Goal: Task Accomplishment & Management: Manage account settings

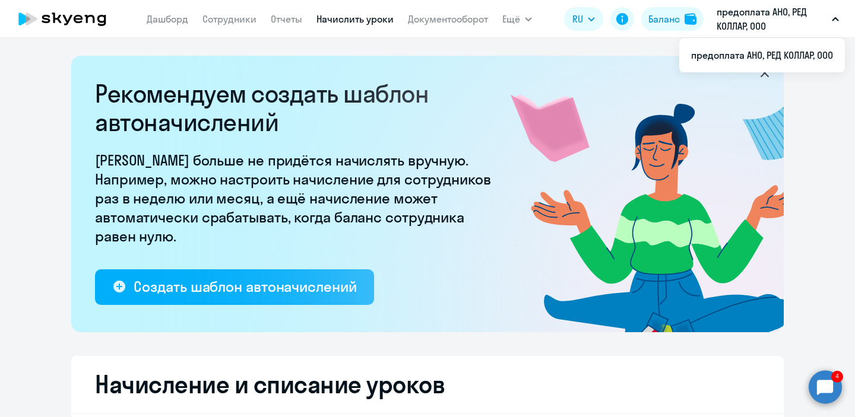
select select "10"
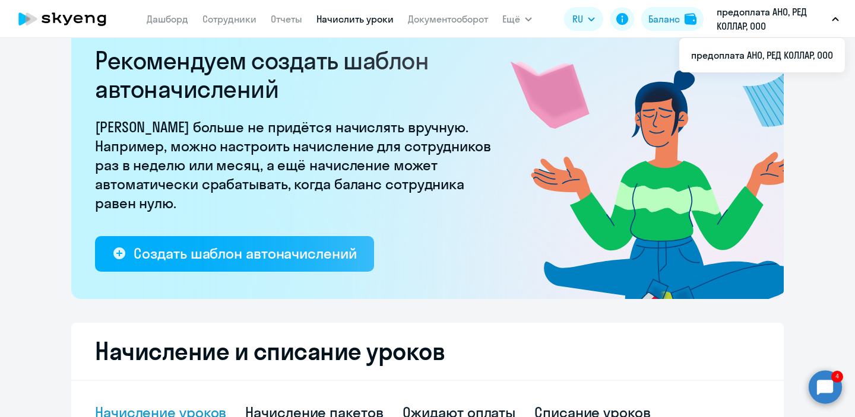
scroll to position [28, 0]
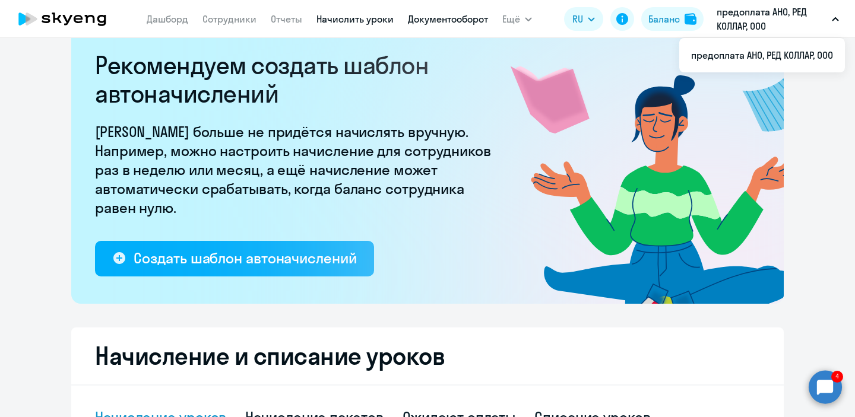
click at [469, 18] on link "Документооборот" at bounding box center [448, 19] width 80 height 12
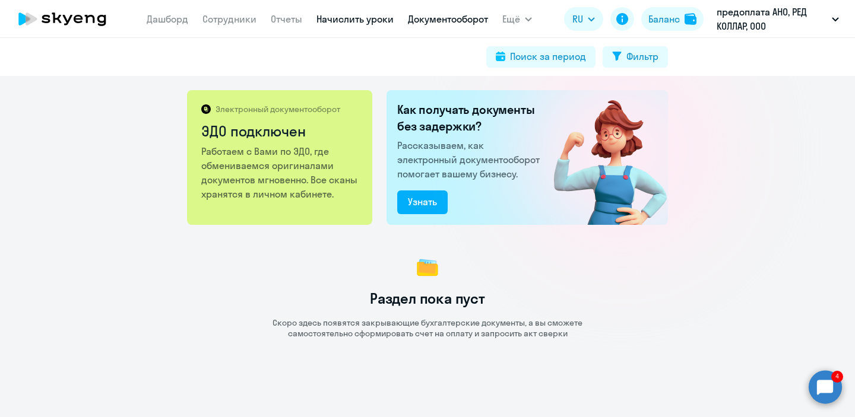
click at [373, 15] on link "Начислить уроки" at bounding box center [354, 19] width 77 height 12
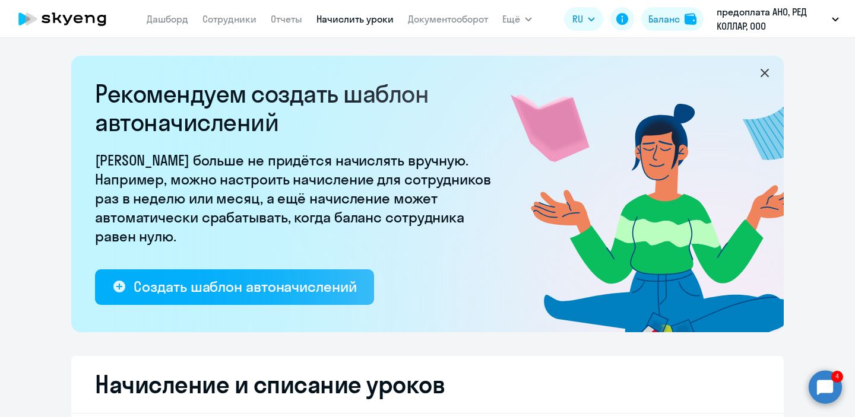
select select "10"
click at [690, 22] on img at bounding box center [690, 19] width 12 height 12
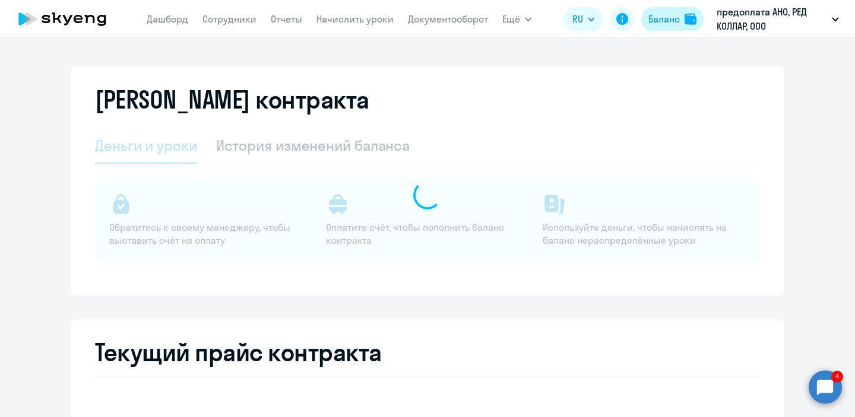
select select "english_adult_not_native_speaker"
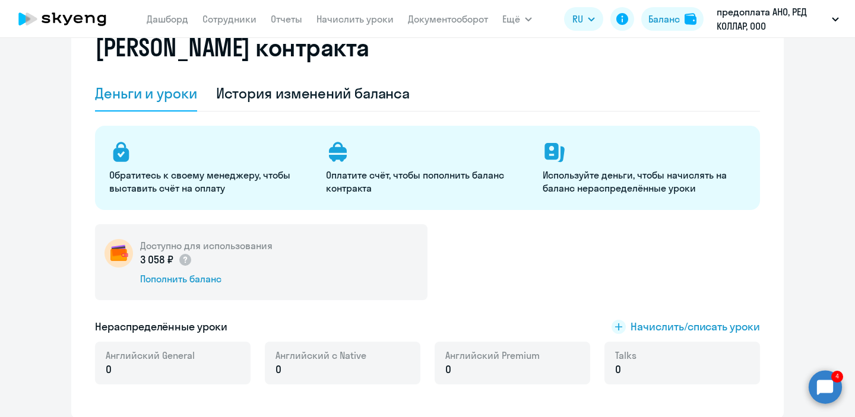
scroll to position [53, 0]
click at [188, 274] on div "Пополнить баланс" at bounding box center [206, 278] width 132 height 13
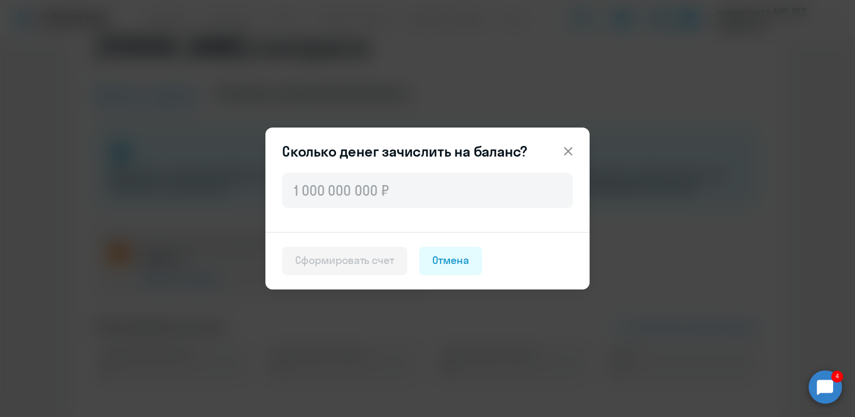
click at [566, 145] on icon at bounding box center [568, 151] width 14 height 14
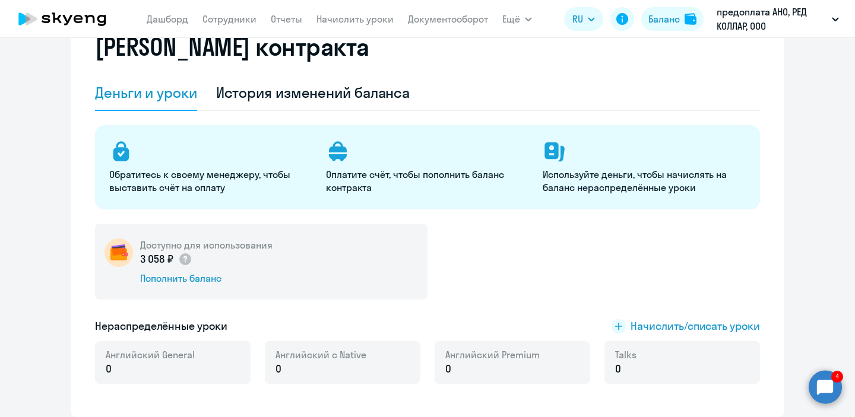
scroll to position [53, 0]
click at [645, 328] on span "Начислить/списать уроки" at bounding box center [694, 325] width 129 height 15
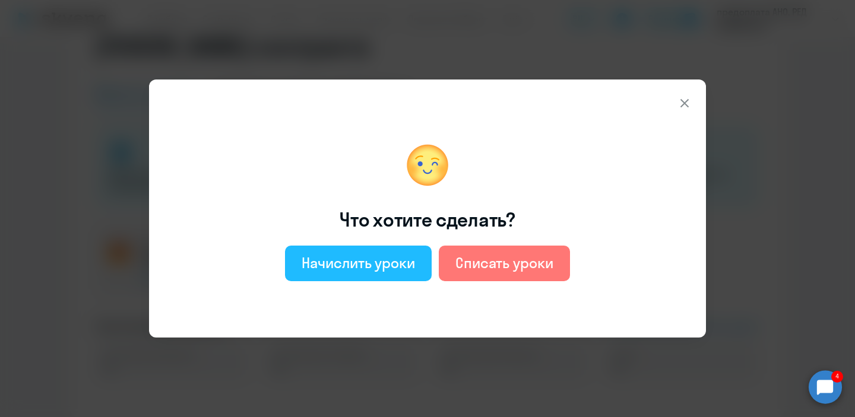
click at [356, 273] on button "Начислить уроки" at bounding box center [358, 264] width 147 height 36
select select "english_adult_not_native_speaker"
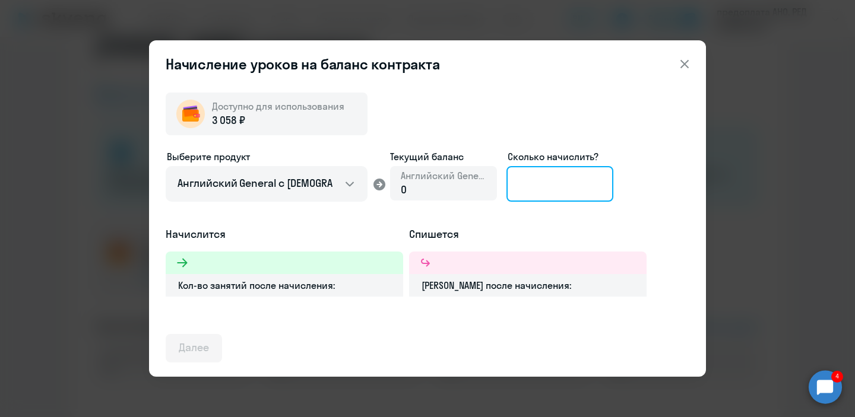
click at [543, 194] on input at bounding box center [559, 184] width 107 height 36
type input "2"
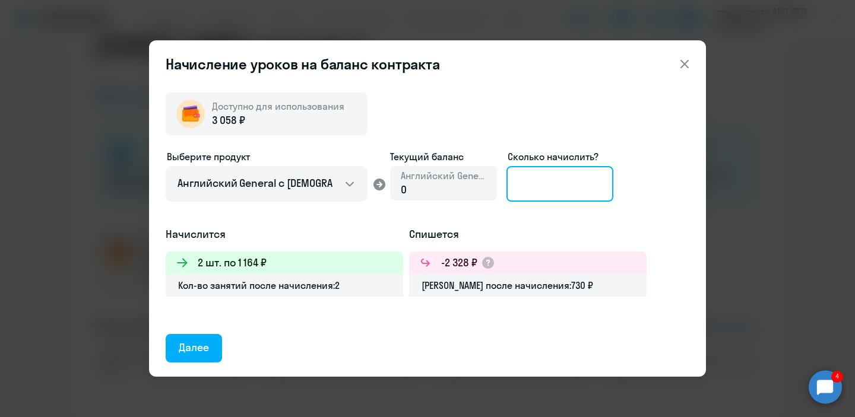
type input "3"
type input "2"
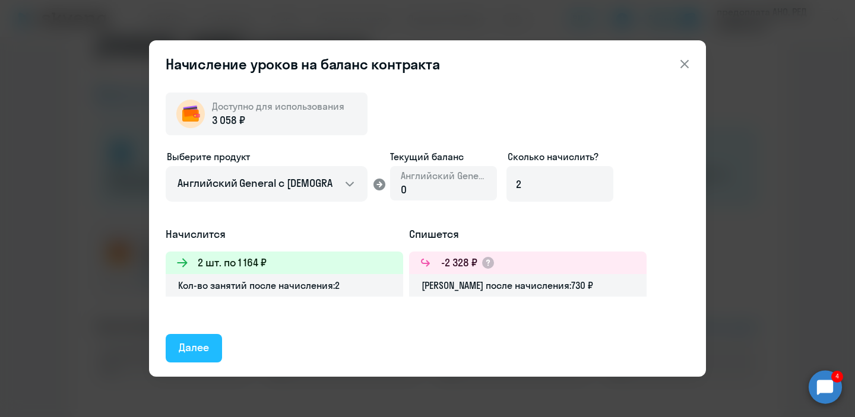
click at [200, 354] on div "Далее" at bounding box center [194, 347] width 30 height 15
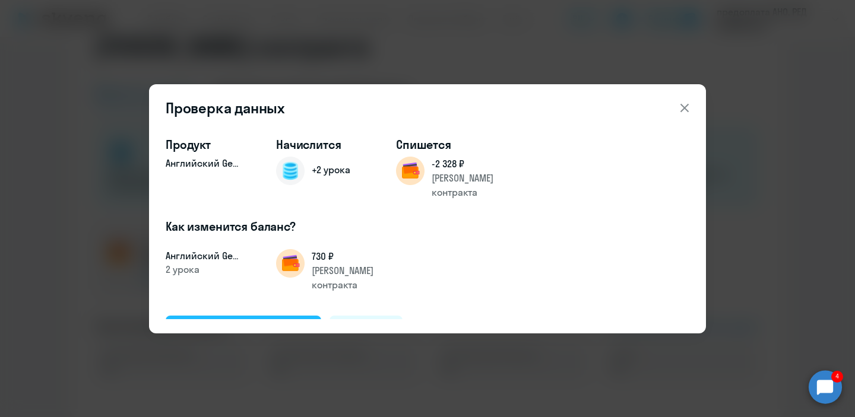
click at [258, 322] on div "Подтвердить и начислить" at bounding box center [243, 329] width 129 height 15
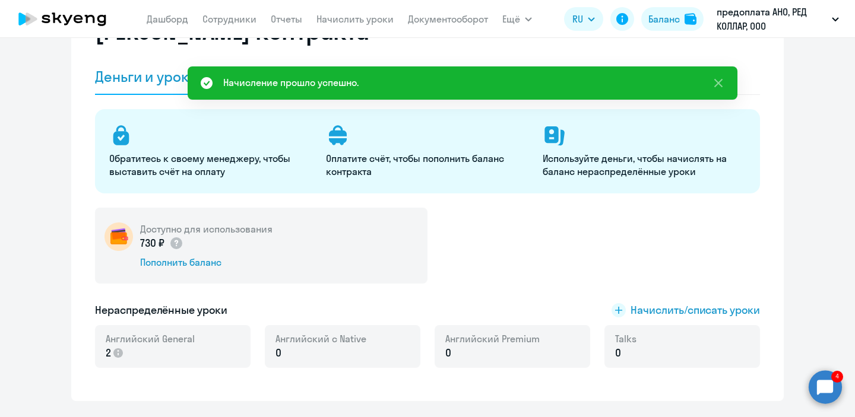
scroll to position [71, 0]
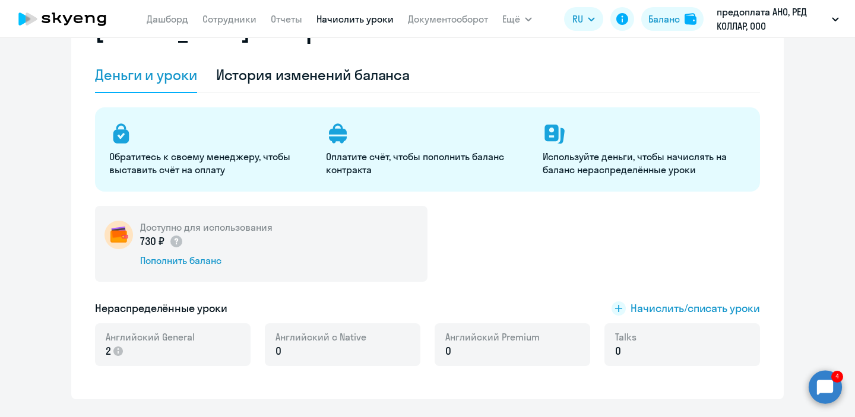
click at [379, 23] on link "Начислить уроки" at bounding box center [354, 19] width 77 height 12
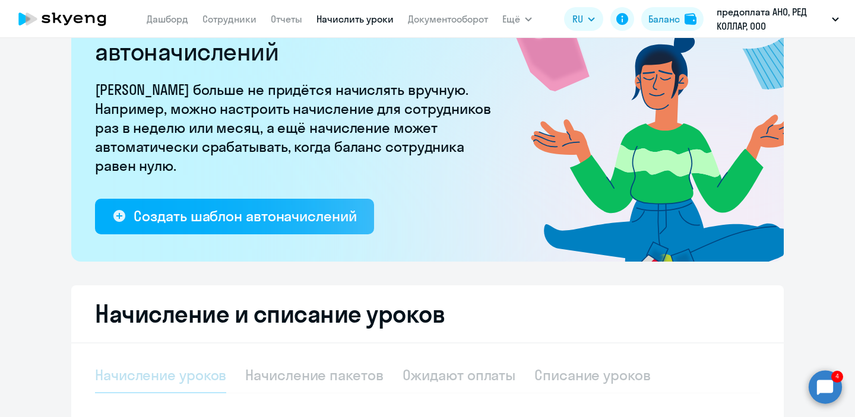
select select "10"
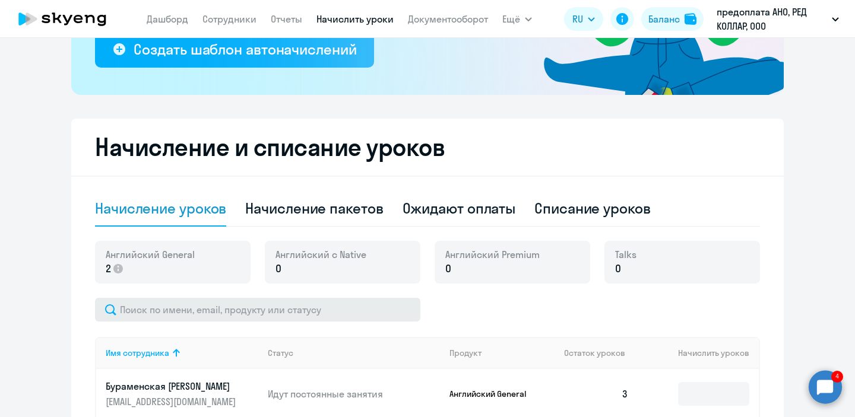
scroll to position [258, 0]
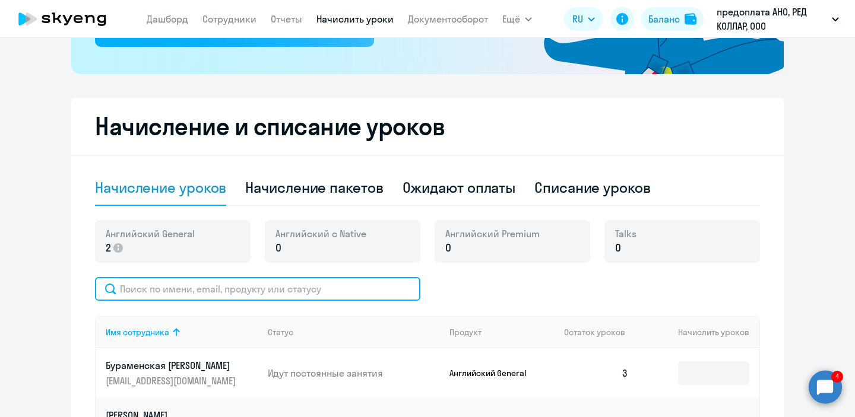
click at [338, 290] on input "text" at bounding box center [257, 289] width 325 height 24
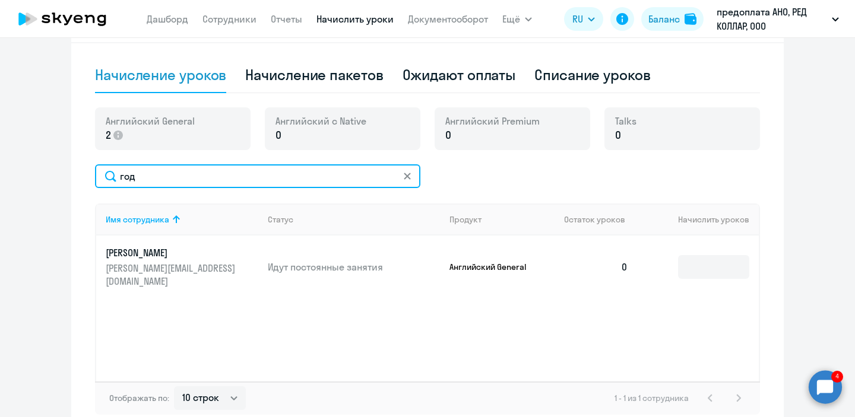
scroll to position [373, 0]
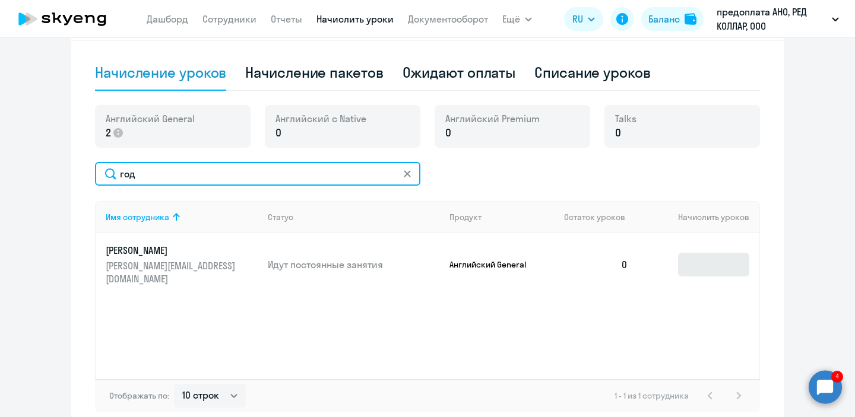
type input "год"
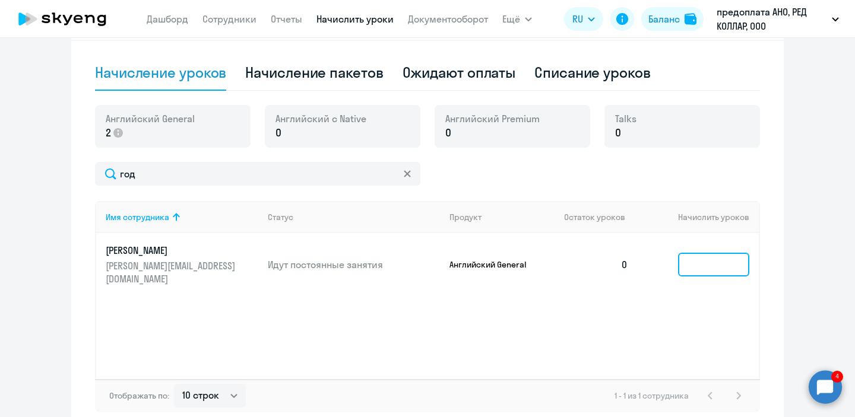
click at [707, 258] on input at bounding box center [713, 265] width 71 height 24
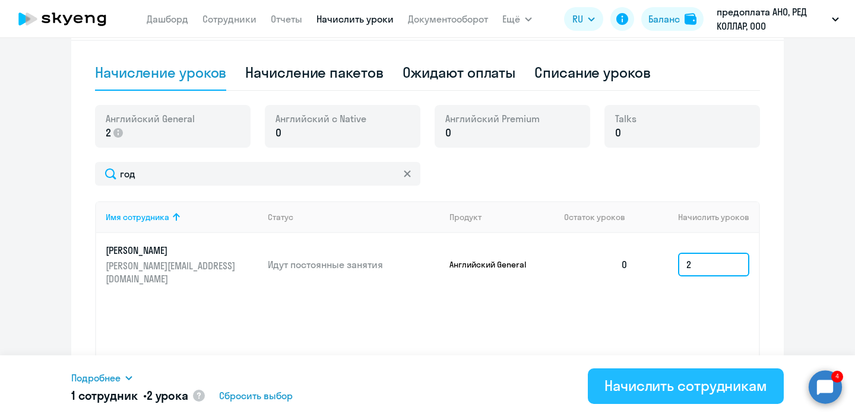
type input "2"
click at [670, 385] on div "Начислить сотрудникам" at bounding box center [685, 385] width 163 height 19
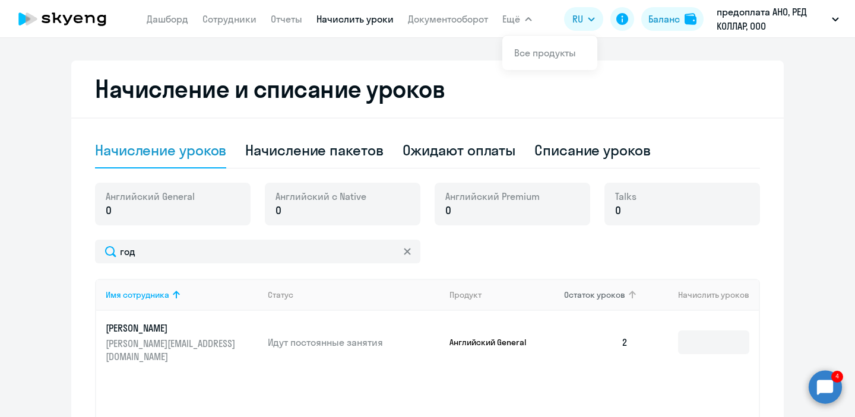
scroll to position [281, 0]
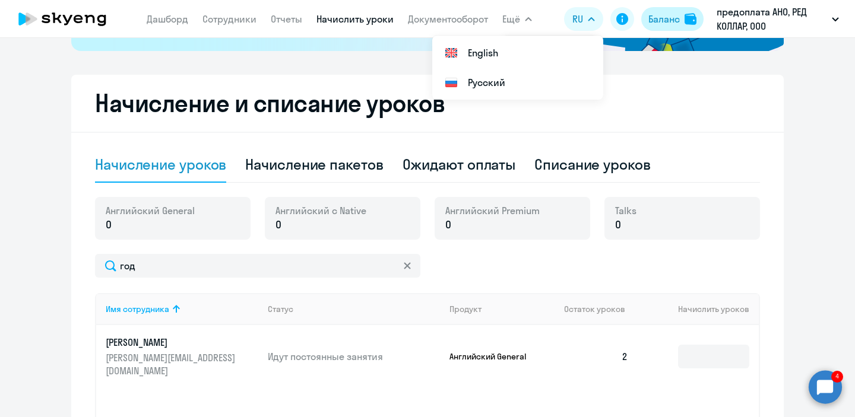
click at [666, 18] on div "Баланс" at bounding box center [663, 19] width 31 height 14
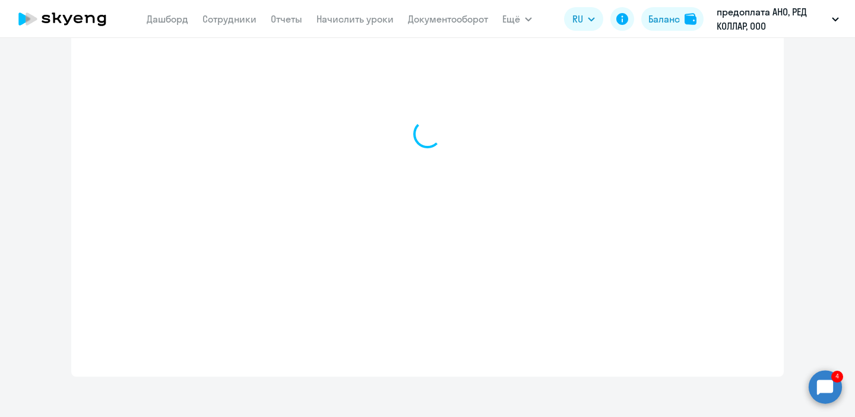
select select "english_adult_not_native_speaker"
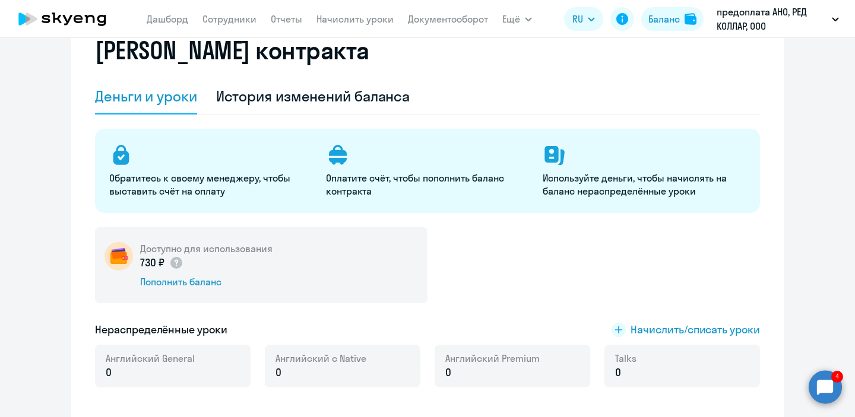
scroll to position [47, 0]
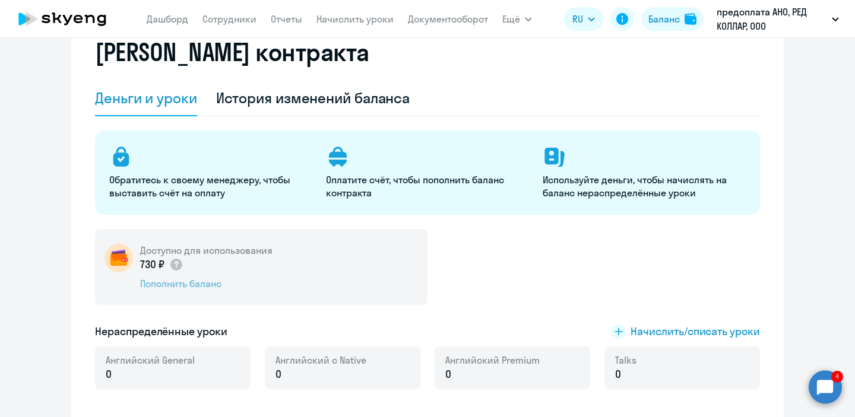
click at [210, 283] on div "Пополнить баланс" at bounding box center [206, 283] width 132 height 13
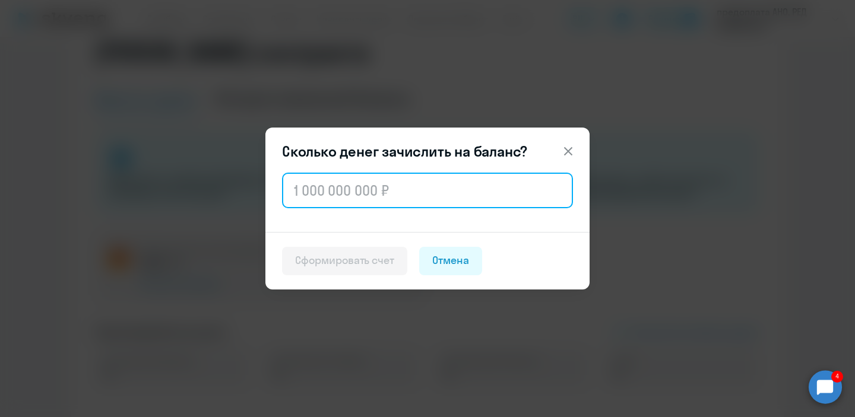
click at [349, 194] on input "text" at bounding box center [427, 191] width 291 height 36
type input "100 010"
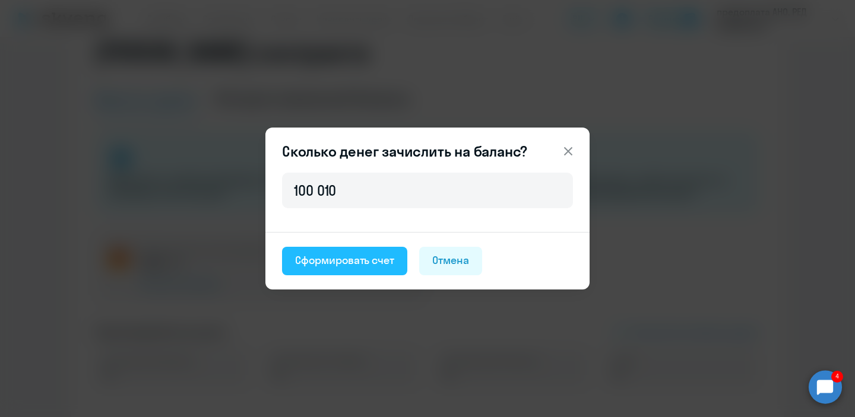
click at [348, 269] on button "Сформировать счет" at bounding box center [344, 261] width 125 height 28
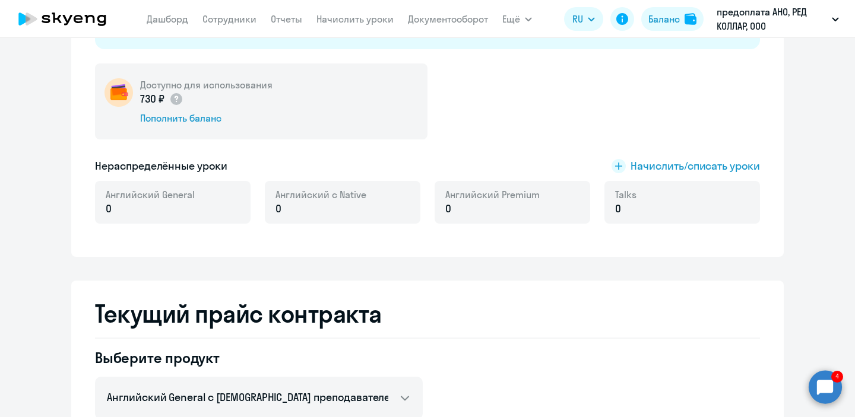
scroll to position [0, 0]
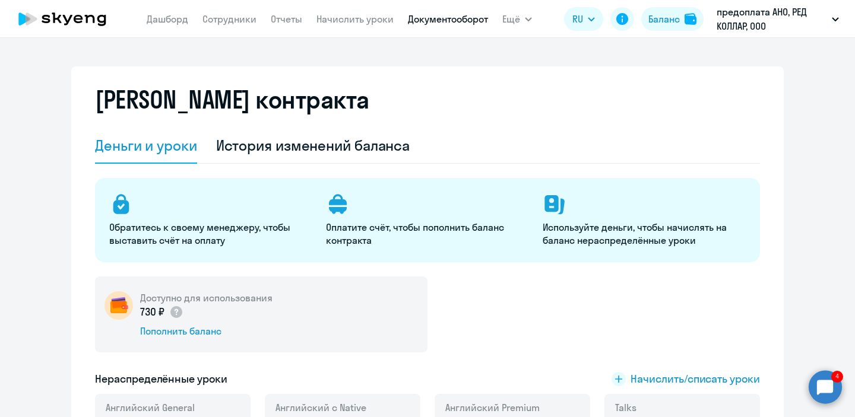
click at [452, 22] on link "Документооборот" at bounding box center [448, 19] width 80 height 12
